Goal: Navigation & Orientation: Find specific page/section

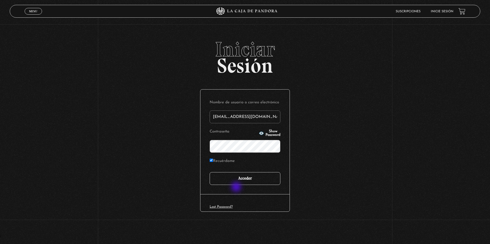
click at [238, 183] on input "Acceder" at bounding box center [245, 178] width 71 height 13
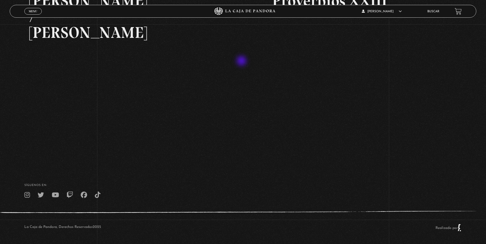
scroll to position [117, 0]
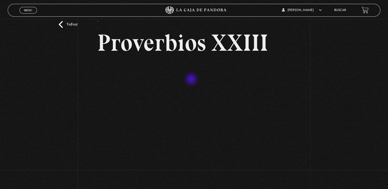
scroll to position [26, 0]
